Goal: Navigation & Orientation: Find specific page/section

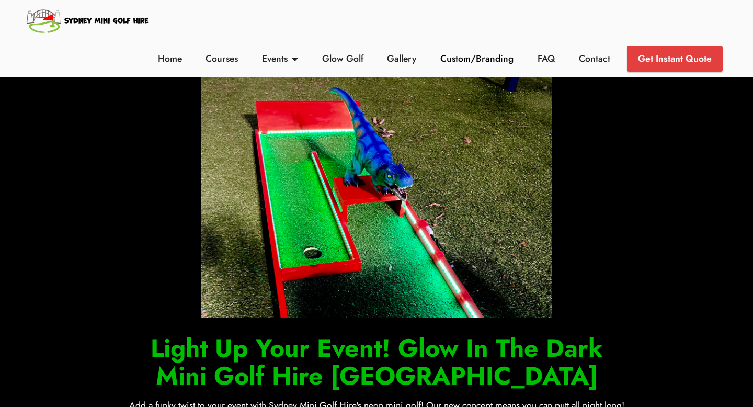
click at [452, 63] on link "Custom/Branding" at bounding box center [477, 59] width 79 height 14
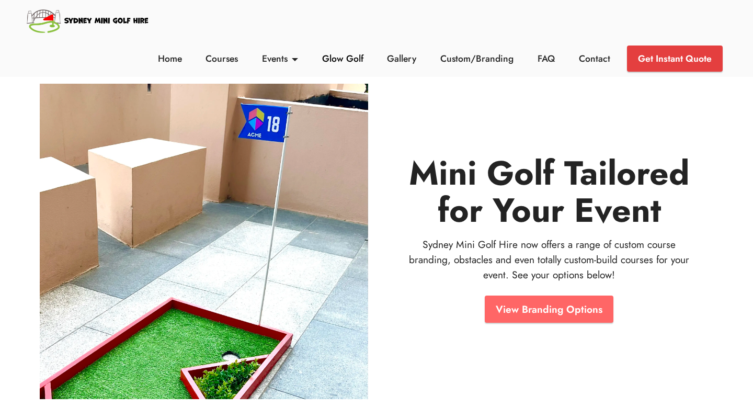
click at [343, 59] on link "Glow Golf" at bounding box center [342, 59] width 47 height 14
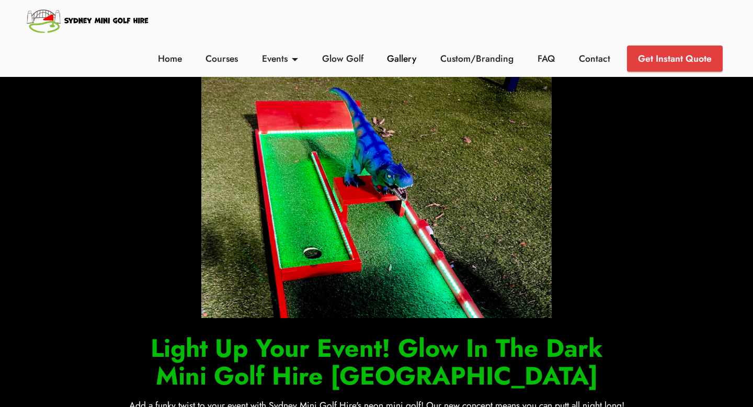
click at [398, 56] on link "Gallery" at bounding box center [401, 59] width 35 height 14
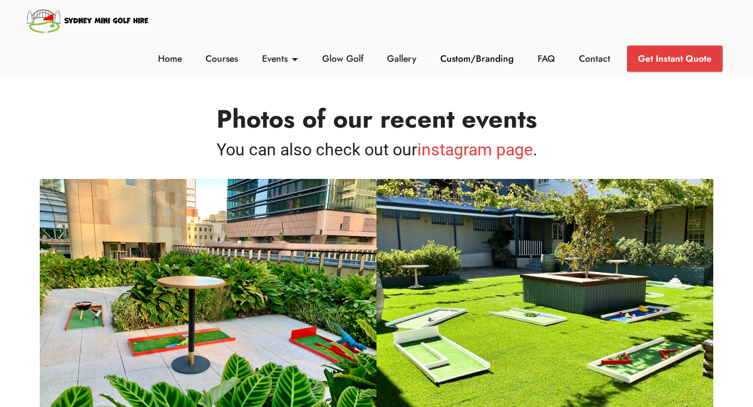
click at [498, 63] on link "Custom/Branding" at bounding box center [477, 59] width 79 height 14
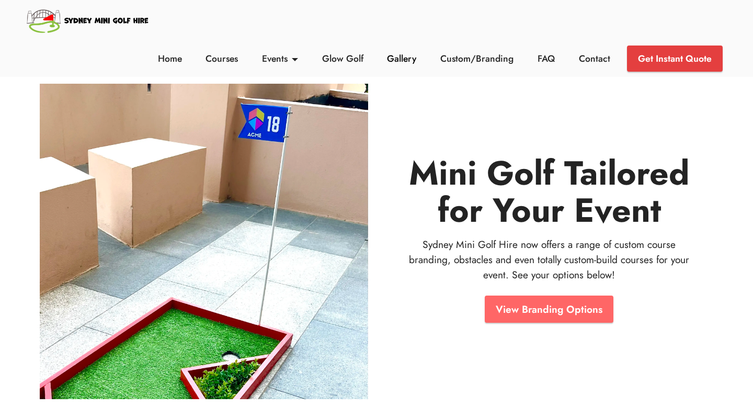
click at [408, 57] on link "Gallery" at bounding box center [401, 59] width 35 height 14
